Goal: Find specific page/section: Find specific page/section

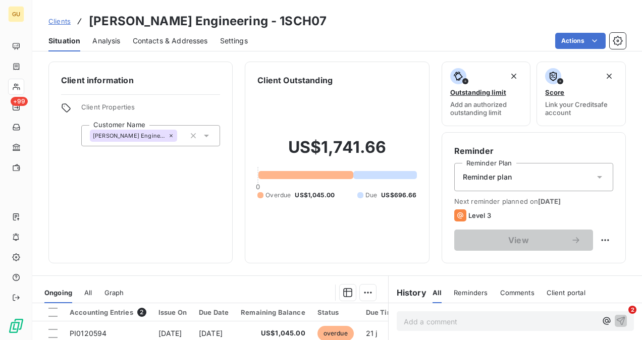
scroll to position [187, 0]
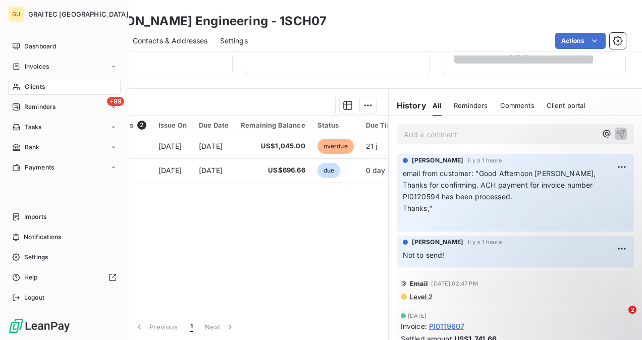
click at [49, 90] on div "Clients" at bounding box center [64, 87] width 113 height 16
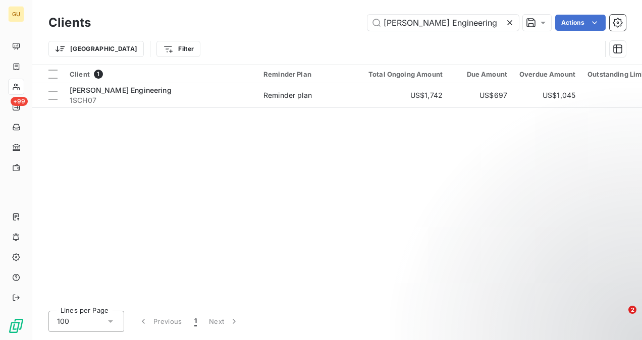
drag, startPoint x: 476, startPoint y: 17, endPoint x: 313, endPoint y: 39, distance: 164.5
click at [317, 43] on div "Clients [PERSON_NAME] Engineering Actions [GEOGRAPHIC_DATA] Filter" at bounding box center [337, 38] width 578 height 53
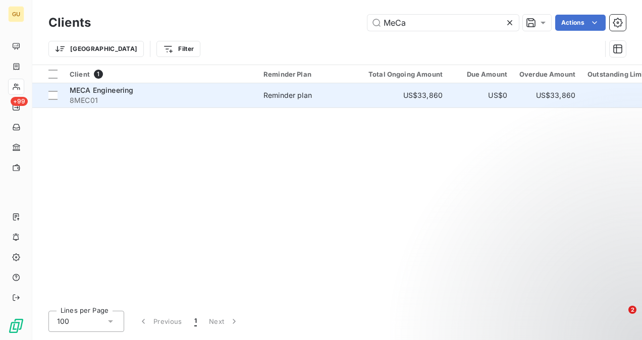
type input "MeCa"
click at [142, 92] on div "MECA Engineering" at bounding box center [161, 90] width 182 height 10
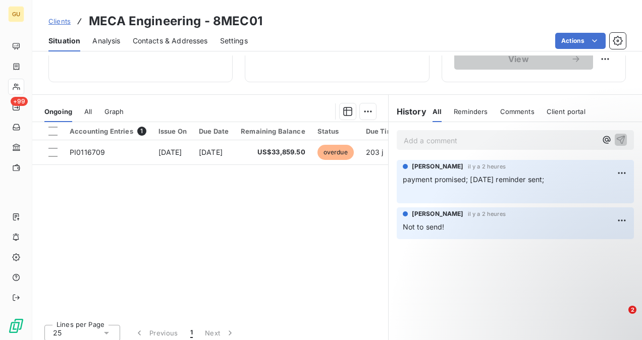
scroll to position [187, 0]
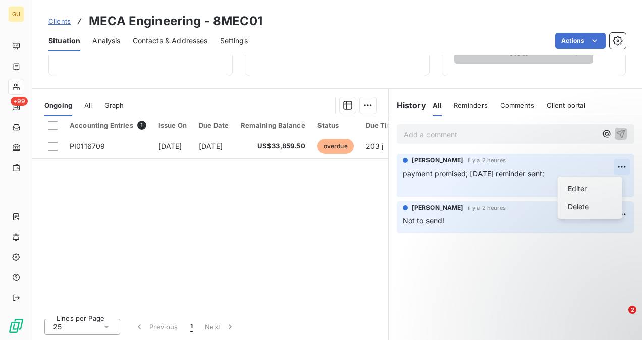
click at [616, 165] on html "GU +99 Clients MECA Engineering - 8MEC01 Situation Analysis Contacts & Addresse…" at bounding box center [321, 170] width 642 height 340
click at [596, 203] on div "Delete" at bounding box center [590, 207] width 57 height 16
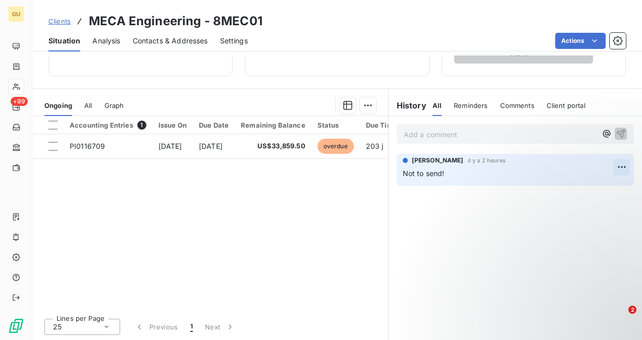
click at [614, 170] on html "GU +99 Clients MECA Engineering - 8MEC01 Situation Analysis Contacts & Addresse…" at bounding box center [321, 170] width 642 height 340
click at [610, 208] on div "Delete" at bounding box center [590, 207] width 57 height 16
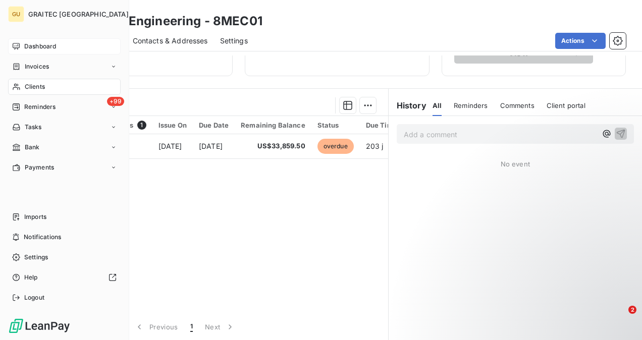
drag, startPoint x: 17, startPoint y: 45, endPoint x: 44, endPoint y: 53, distance: 27.8
click at [18, 45] on icon at bounding box center [16, 46] width 8 height 8
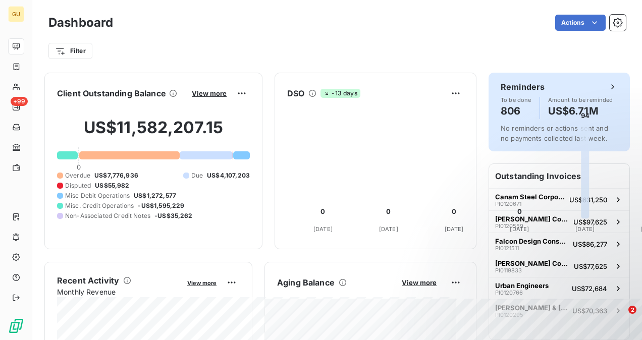
click at [516, 89] on h6 "Reminders" at bounding box center [523, 87] width 44 height 12
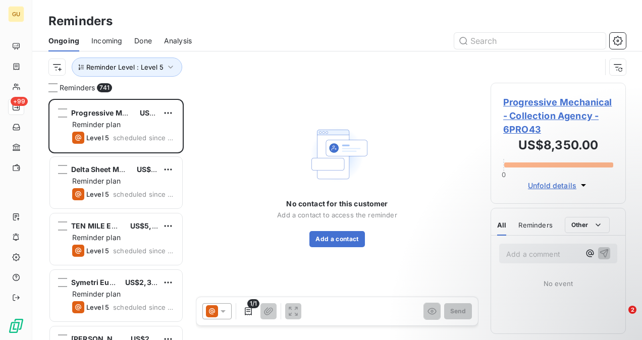
scroll to position [233, 127]
click at [495, 47] on input "text" at bounding box center [529, 41] width 151 height 16
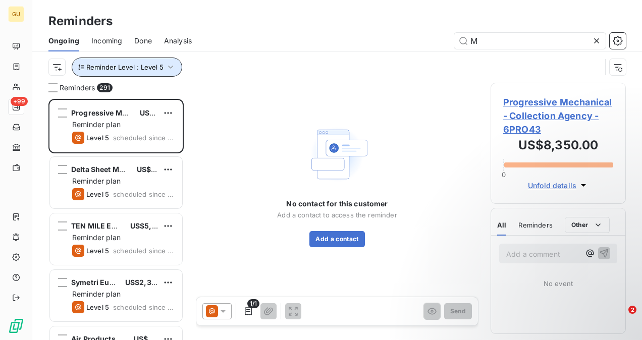
click at [159, 66] on button "Reminder Level : Level 5" at bounding box center [127, 67] width 111 height 19
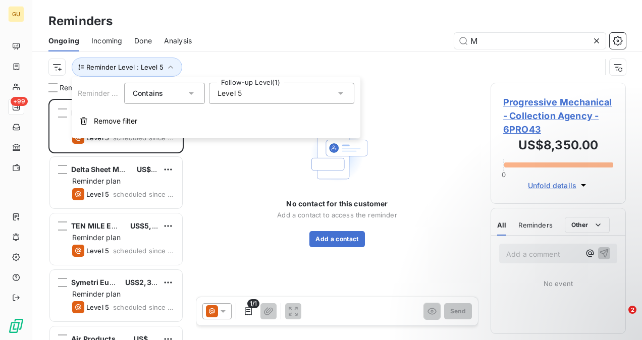
click at [278, 94] on div "Level 5" at bounding box center [281, 93] width 145 height 21
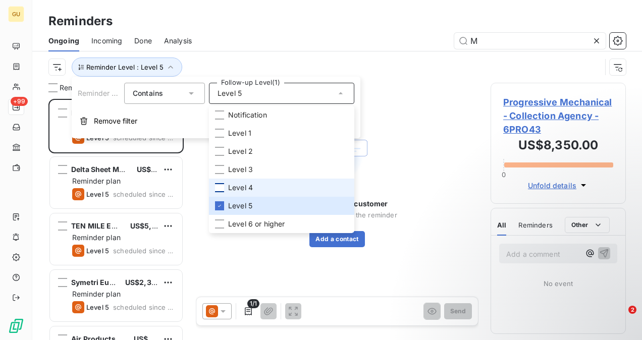
click at [222, 191] on div at bounding box center [219, 187] width 9 height 9
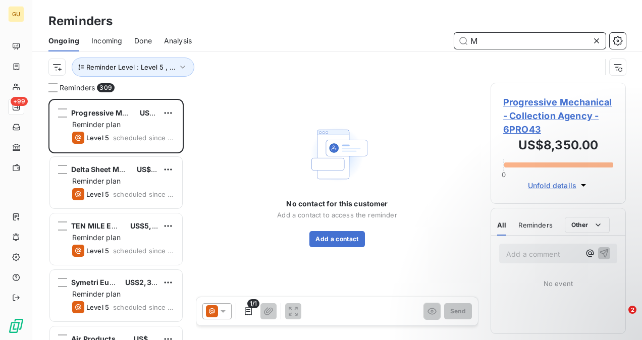
click at [498, 43] on input "M" at bounding box center [529, 41] width 151 height 16
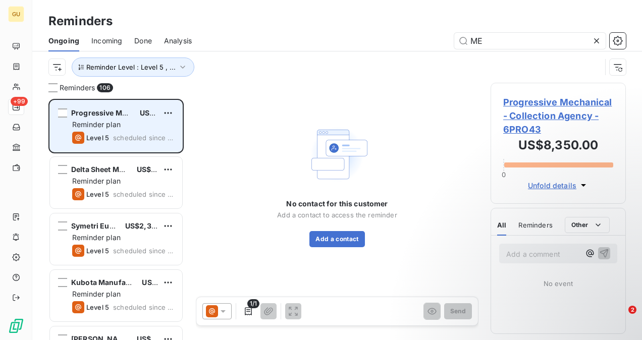
click at [97, 122] on span "Reminder plan" at bounding box center [96, 124] width 48 height 9
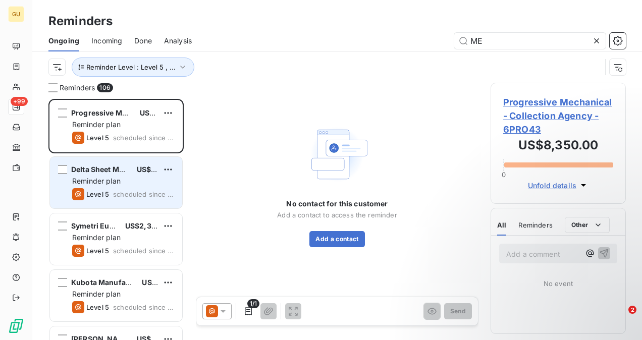
click at [115, 179] on span "Reminder plan" at bounding box center [96, 181] width 48 height 9
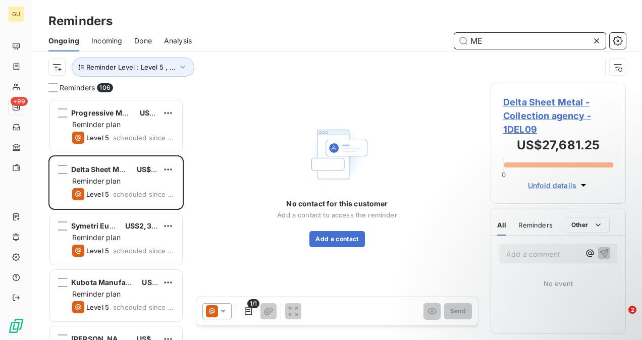
click at [500, 43] on input "ME" at bounding box center [529, 41] width 151 height 16
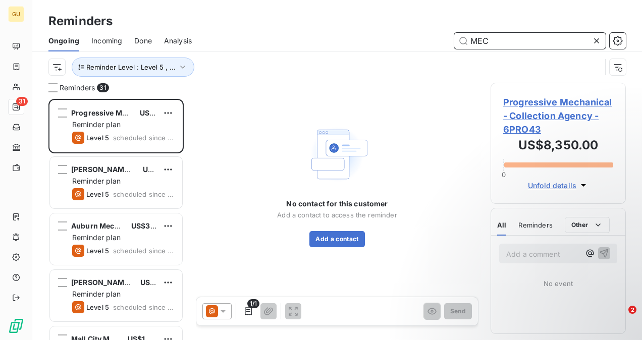
scroll to position [233, 127]
drag, startPoint x: 503, startPoint y: 39, endPoint x: 459, endPoint y: 47, distance: 45.1
click at [459, 46] on input "MEC" at bounding box center [529, 41] width 151 height 16
paste input "A Engineering"
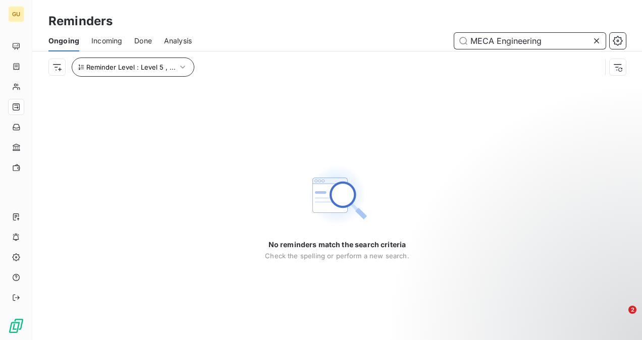
type input "MECA Engineering"
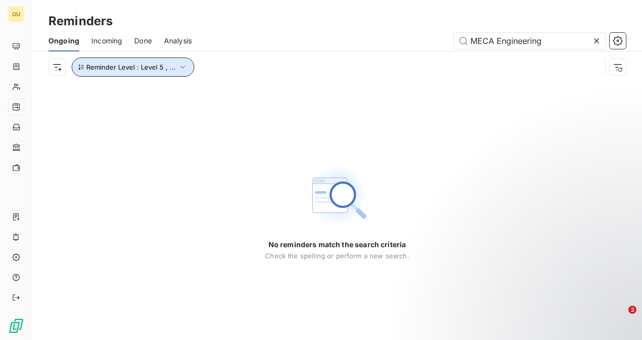
click at [178, 67] on icon "button" at bounding box center [183, 67] width 10 height 10
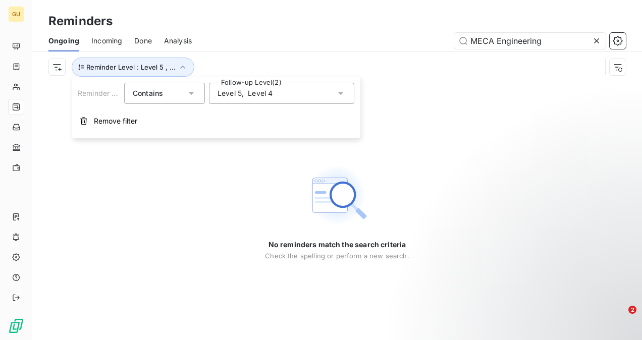
click at [293, 95] on div "Level 5 , Level 4" at bounding box center [281, 93] width 145 height 21
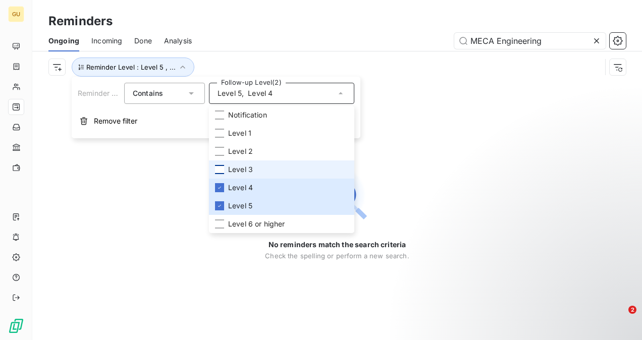
click at [221, 169] on div at bounding box center [219, 169] width 9 height 9
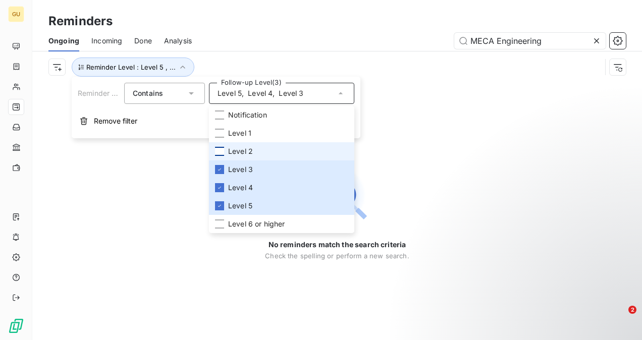
click at [219, 149] on div at bounding box center [219, 151] width 9 height 9
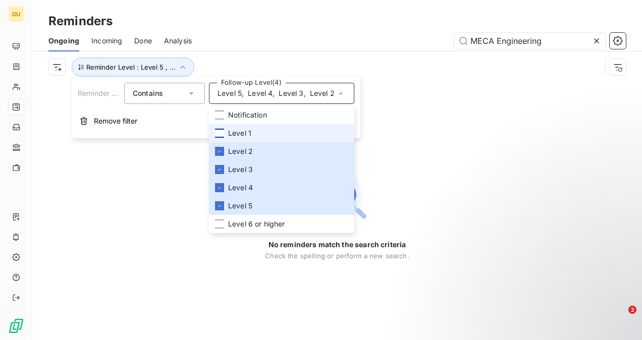
click at [218, 135] on div at bounding box center [219, 133] width 9 height 9
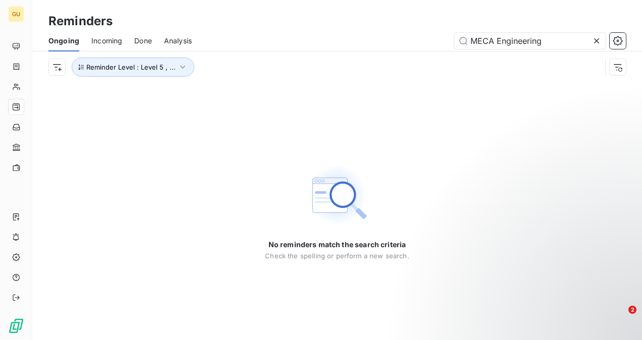
click at [437, 132] on div "No reminders match the search criteria Check the spelling or perform a new sear…" at bounding box center [337, 212] width 610 height 258
drag, startPoint x: 555, startPoint y: 44, endPoint x: 438, endPoint y: 52, distance: 117.9
click at [433, 50] on div "Ongoing Incoming Done Analysis MECA Engineering" at bounding box center [337, 40] width 610 height 21
click at [595, 41] on icon at bounding box center [597, 41] width 10 height 10
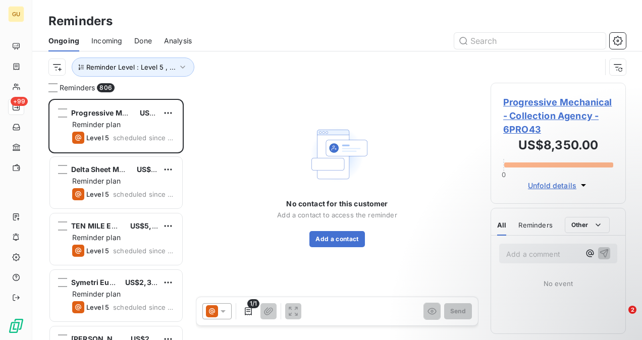
scroll to position [233, 127]
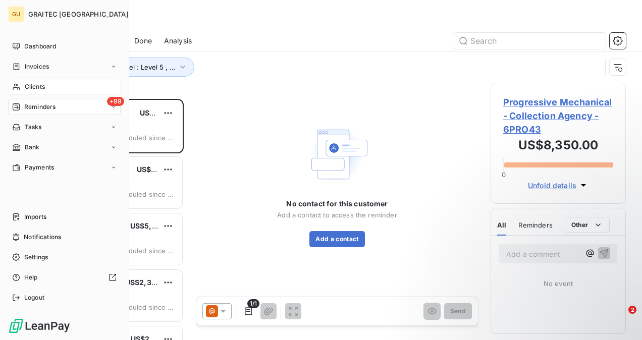
click at [37, 83] on span "Clients" at bounding box center [35, 86] width 20 height 9
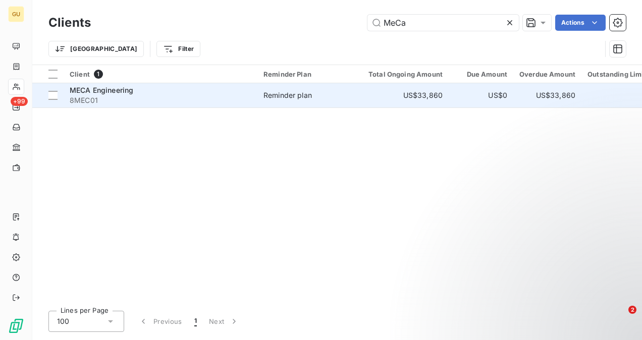
click at [166, 84] on td "MECA Engineering 8MEC01" at bounding box center [161, 95] width 194 height 24
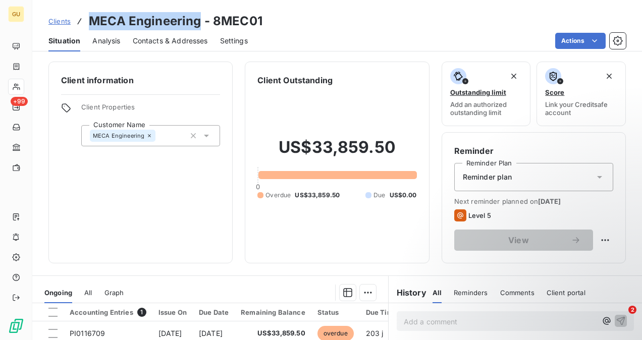
drag, startPoint x: 198, startPoint y: 22, endPoint x: 90, endPoint y: 20, distance: 108.6
click at [90, 20] on h3 "MECA Engineering - 8MEC01" at bounding box center [176, 21] width 174 height 18
copy h3 "MECA Engineering"
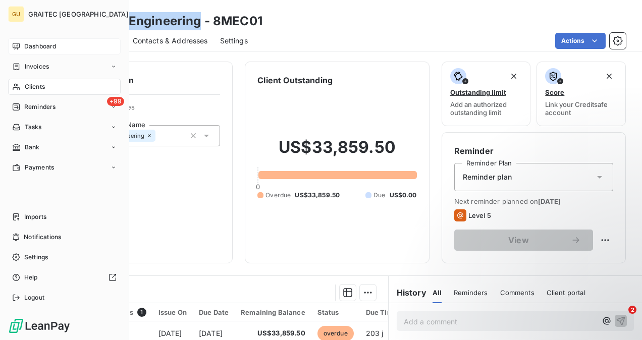
click at [30, 52] on div "Dashboard" at bounding box center [64, 46] width 113 height 16
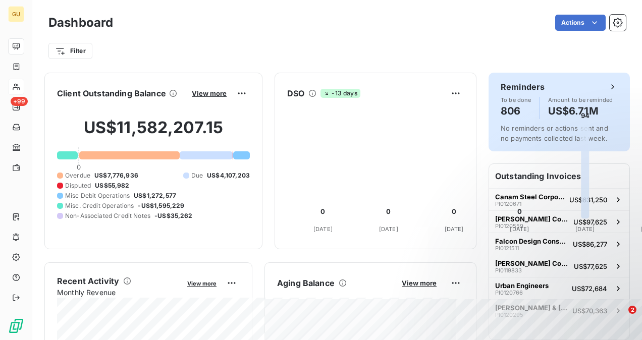
click at [517, 89] on h6 "Reminders" at bounding box center [523, 87] width 44 height 12
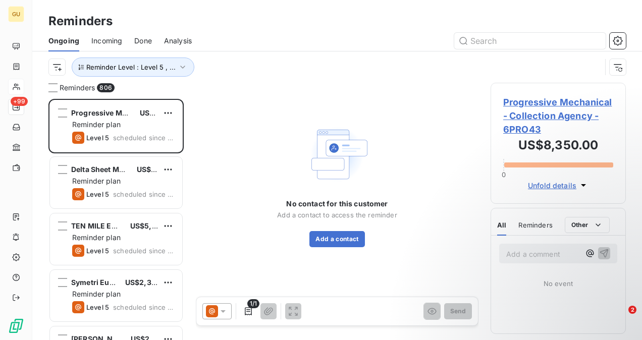
scroll to position [233, 127]
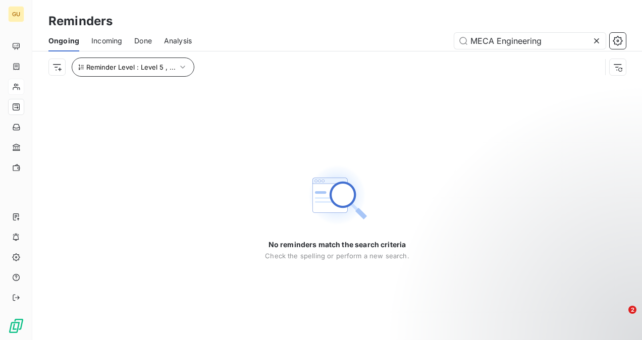
type input "MECA Engineering"
click at [178, 68] on icon "button" at bounding box center [183, 67] width 10 height 10
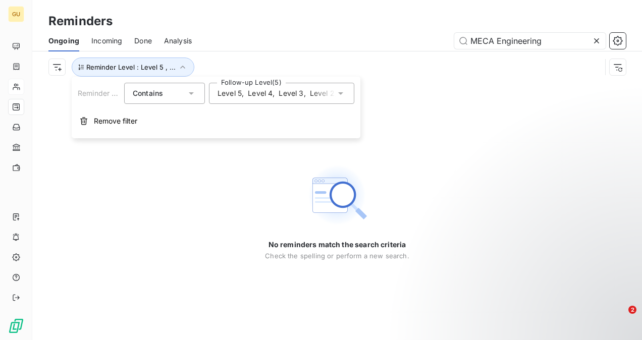
click at [279, 96] on span "Level 3" at bounding box center [291, 93] width 25 height 10
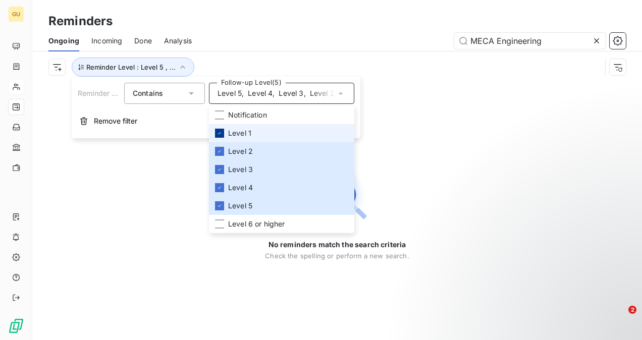
click at [222, 130] on icon at bounding box center [220, 133] width 6 height 6
click at [222, 147] on div at bounding box center [219, 151] width 9 height 9
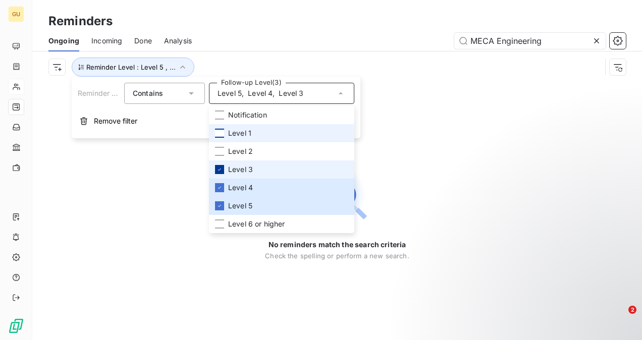
click at [222, 168] on icon at bounding box center [220, 170] width 6 height 6
click at [222, 184] on div at bounding box center [219, 187] width 9 height 9
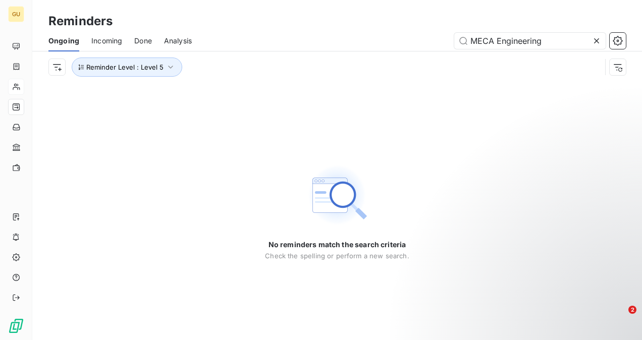
click at [451, 144] on div "No reminders match the search criteria Check the spelling or perform a new sear…" at bounding box center [337, 212] width 610 height 258
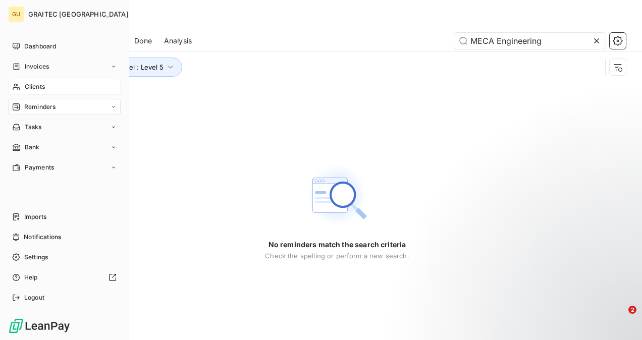
click at [46, 93] on div "Clients" at bounding box center [64, 87] width 113 height 16
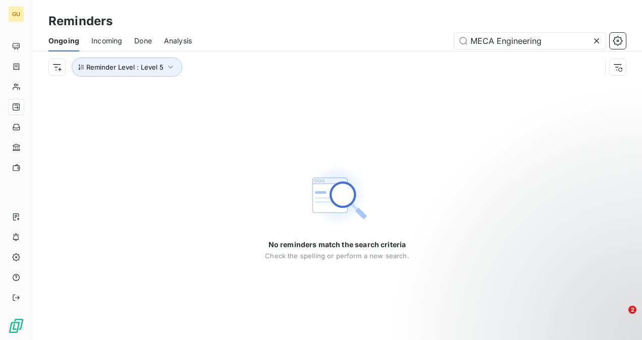
click at [599, 39] on icon at bounding box center [597, 41] width 10 height 10
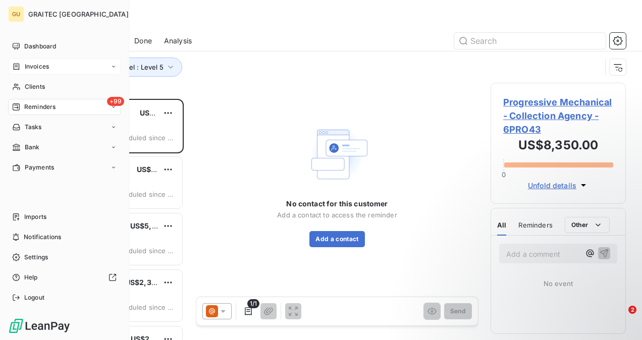
scroll to position [233, 127]
click at [44, 85] on span "Clients" at bounding box center [35, 86] width 20 height 9
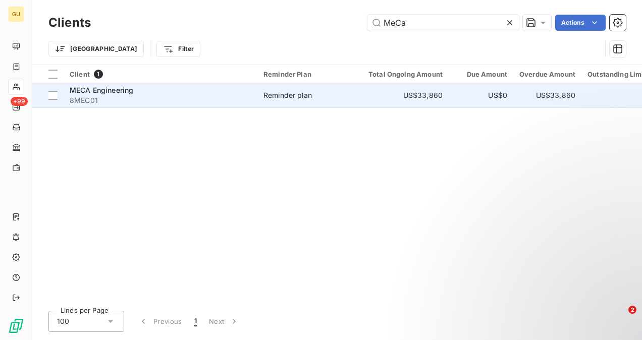
click at [183, 94] on div "MECA Engineering" at bounding box center [161, 90] width 182 height 10
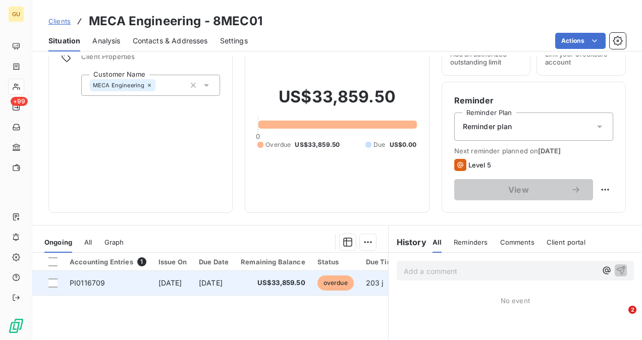
scroll to position [151, 0]
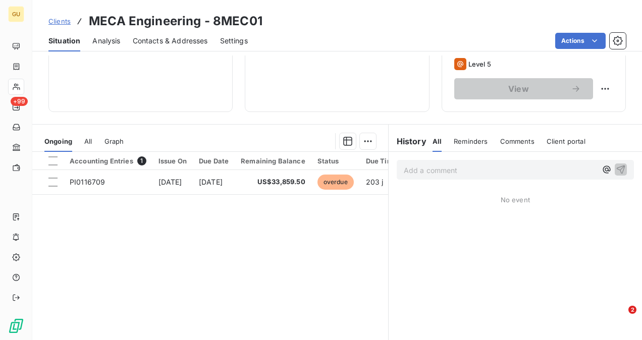
click at [454, 145] on div "Reminders" at bounding box center [471, 141] width 34 height 21
click at [509, 137] on span "Comments" at bounding box center [517, 141] width 34 height 8
click at [558, 134] on div "Client portal" at bounding box center [566, 141] width 39 height 21
click at [481, 140] on div "All Reminders Comments Client portal" at bounding box center [510, 141] width 154 height 21
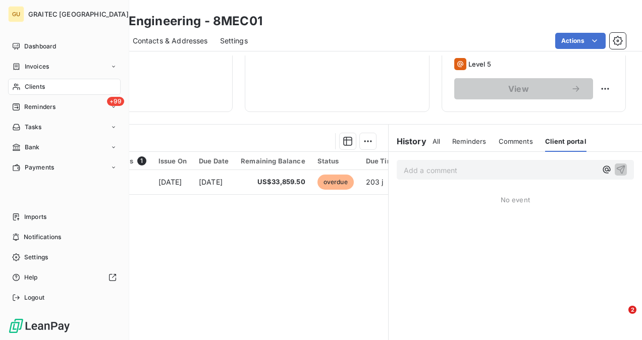
click at [39, 77] on nav "Dashboard Invoices Clients +99 Reminders Tasks Bank Payments" at bounding box center [64, 106] width 113 height 137
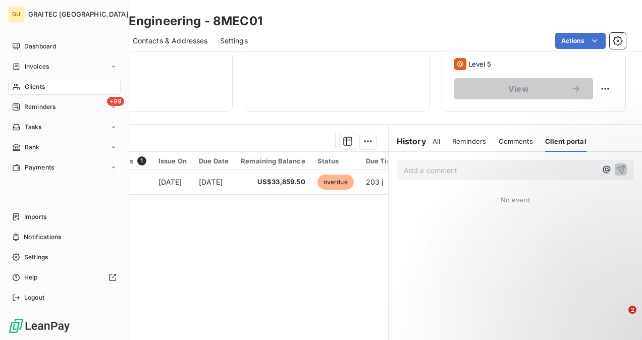
click at [43, 85] on span "Clients" at bounding box center [35, 86] width 20 height 9
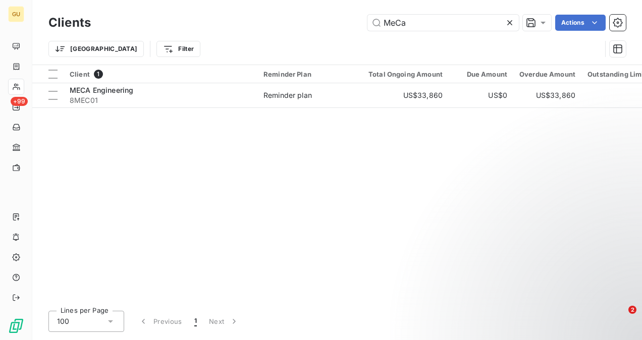
drag, startPoint x: 429, startPoint y: 21, endPoint x: 349, endPoint y: 33, distance: 80.6
click at [351, 28] on div "MeCa Actions" at bounding box center [364, 23] width 523 height 16
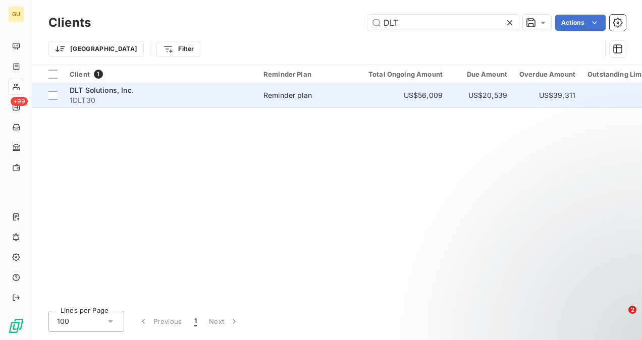
type input "DLT"
click at [109, 94] on span "DLT Solutions, Inc." at bounding box center [102, 90] width 64 height 9
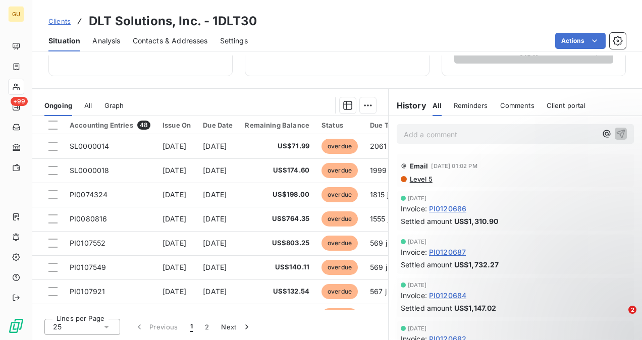
click at [464, 106] on span "Reminders" at bounding box center [471, 105] width 34 height 8
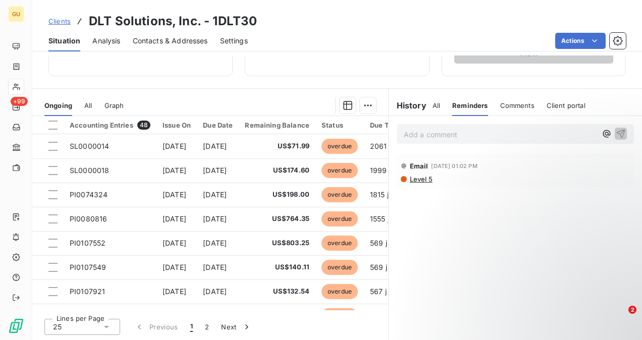
click at [435, 108] on span "All" at bounding box center [437, 105] width 8 height 8
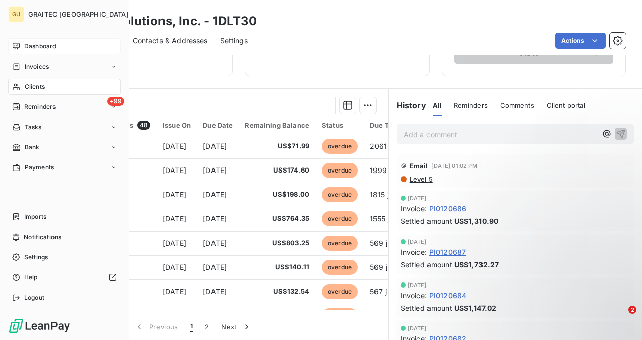
click at [46, 44] on span "Dashboard" at bounding box center [40, 46] width 32 height 9
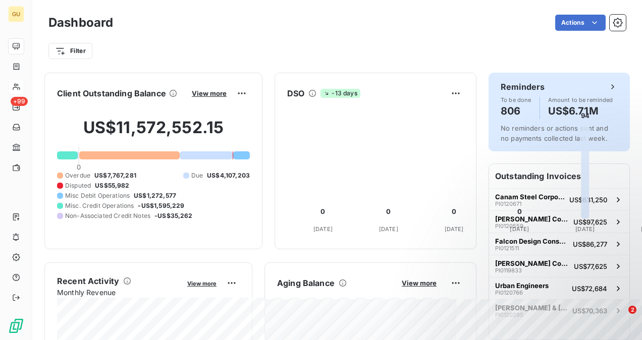
click at [508, 77] on div "Reminders To be done 806 Amount to be reminded US$6.71M No reminders or actions…" at bounding box center [559, 112] width 141 height 79
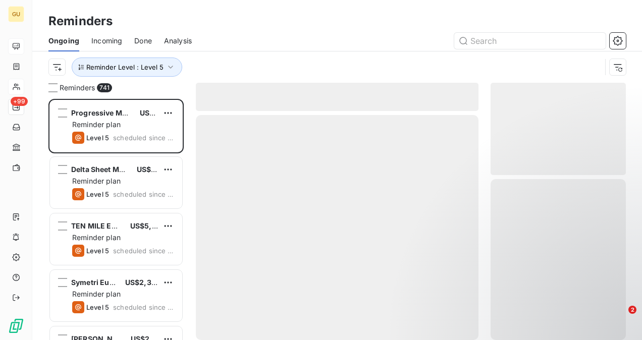
scroll to position [233, 127]
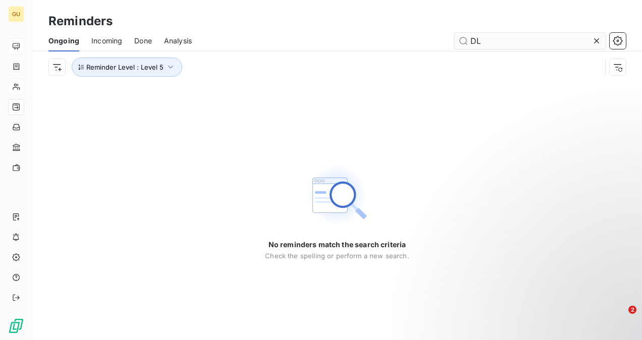
type input "D"
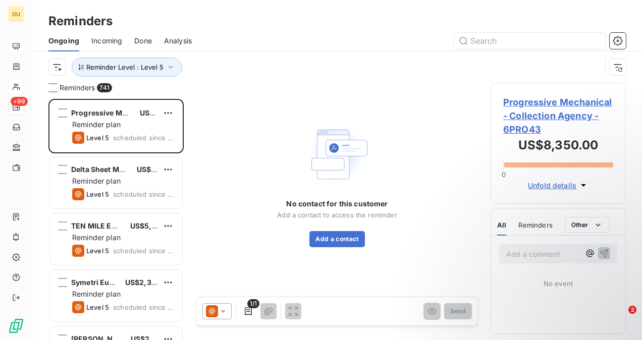
scroll to position [233, 127]
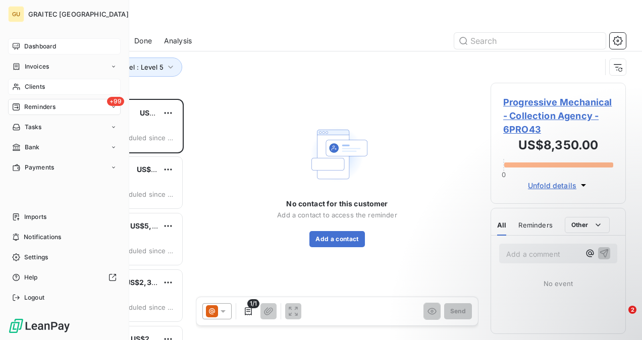
click at [38, 86] on span "Clients" at bounding box center [35, 86] width 20 height 9
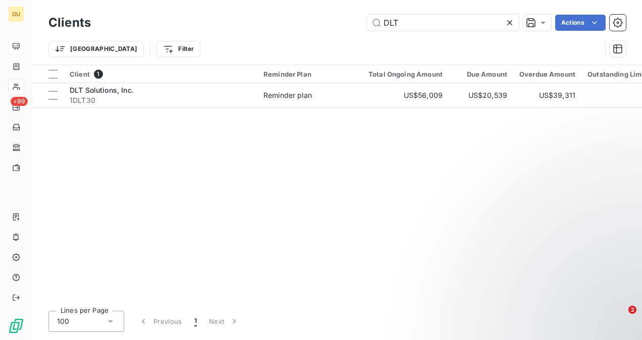
drag, startPoint x: 448, startPoint y: 22, endPoint x: 364, endPoint y: 35, distance: 85.3
click at [364, 35] on div "Clients DLT Actions Trier Filter" at bounding box center [337, 38] width 578 height 53
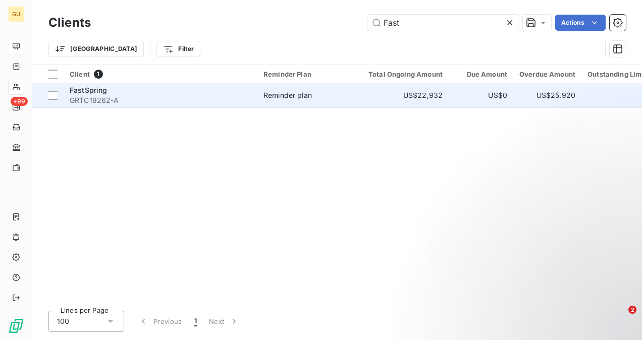
type input "Fast"
click at [131, 97] on span "GRTC19262-A" at bounding box center [161, 100] width 182 height 10
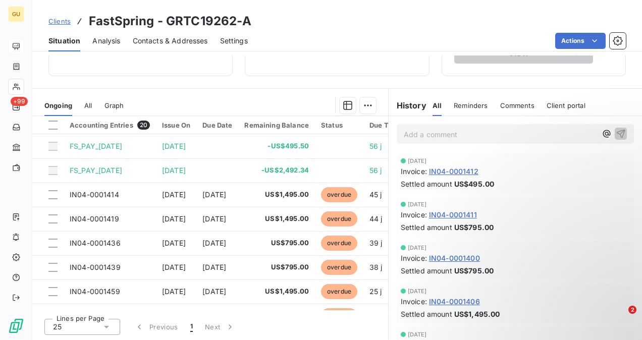
click at [375, 33] on div "Actions" at bounding box center [443, 41] width 366 height 16
click at [389, 53] on div "Clients FastSpring - GRTC19262-A Situation Analysis Contacts & Addresses Settin…" at bounding box center [337, 170] width 610 height 340
click at [387, 41] on div "Actions" at bounding box center [443, 41] width 366 height 16
click at [377, 36] on div "Actions" at bounding box center [443, 41] width 366 height 16
click at [315, 83] on div "Client information Client Properties Customer Name FastSpring Client Outstandin…" at bounding box center [337, 198] width 610 height 285
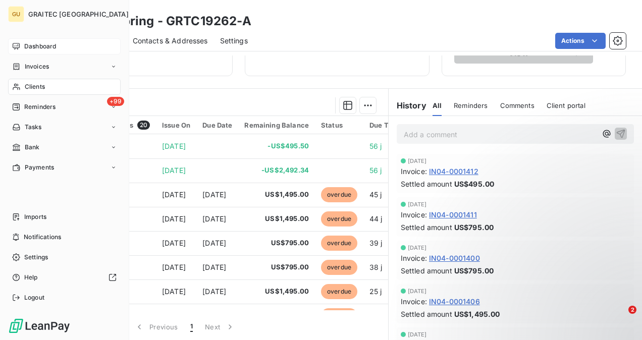
click at [44, 88] on span "Clients" at bounding box center [35, 86] width 20 height 9
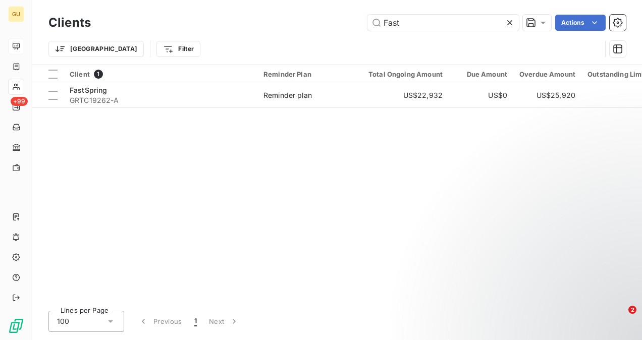
drag, startPoint x: 398, startPoint y: 21, endPoint x: 355, endPoint y: 26, distance: 43.7
click at [355, 26] on div "Fast Actions" at bounding box center [364, 23] width 523 height 16
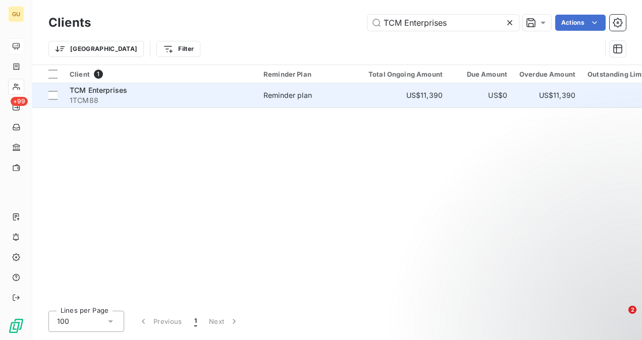
type input "TCM Enterprises"
click at [134, 88] on div "TCM Enterprises" at bounding box center [161, 90] width 182 height 10
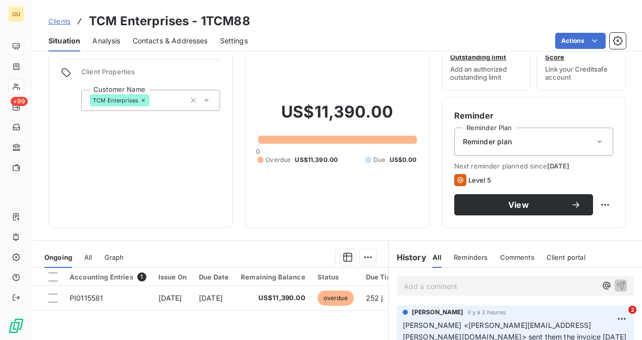
scroll to position [50, 0]
